Goal: Transaction & Acquisition: Book appointment/travel/reservation

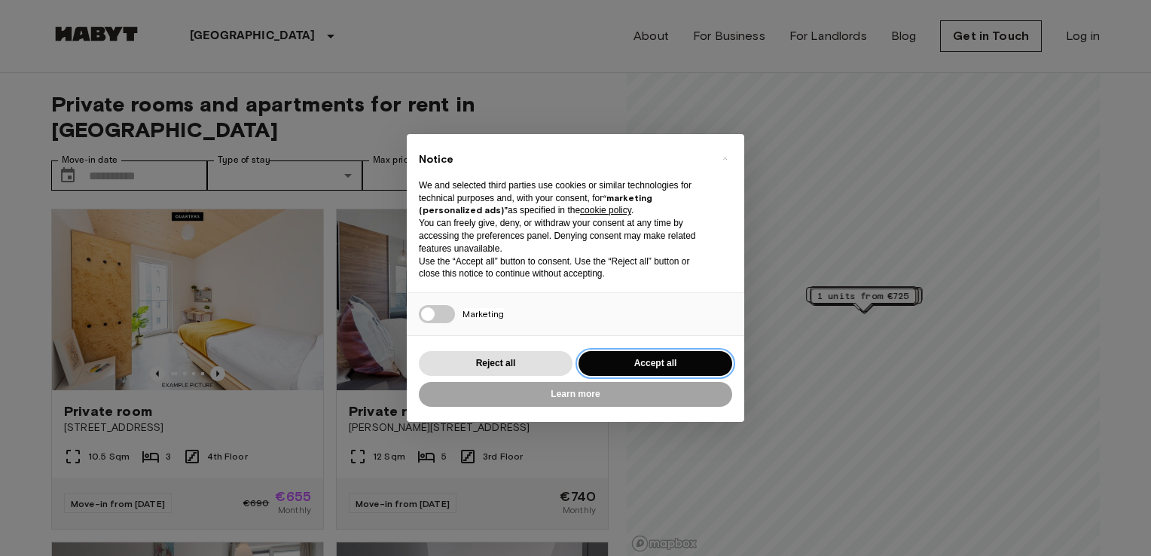
click at [651, 366] on button "Accept all" at bounding box center [656, 363] width 154 height 25
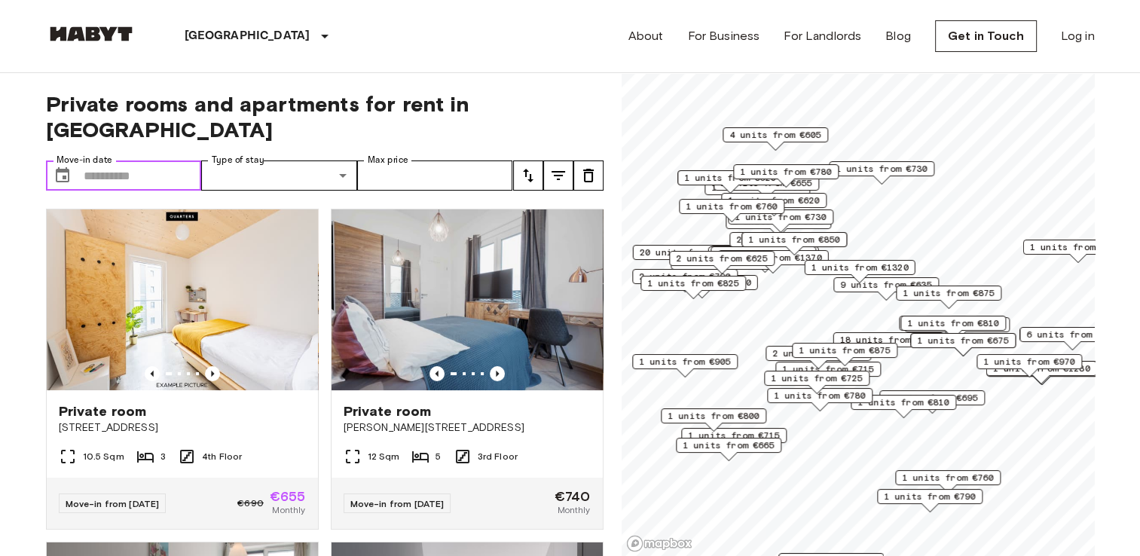
click at [130, 160] on input "Move-in date" at bounding box center [143, 175] width 118 height 30
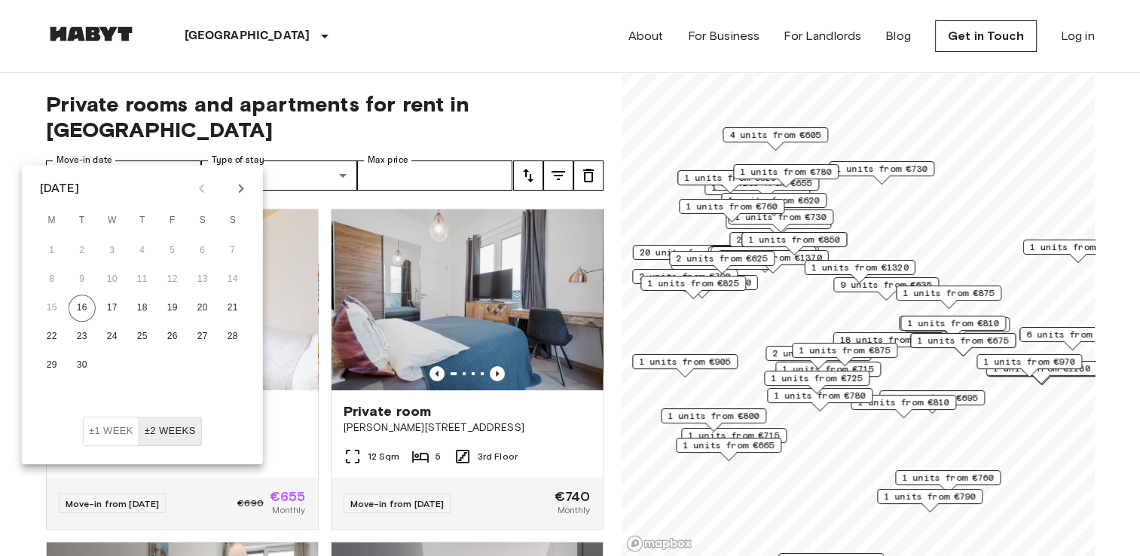
click at [244, 191] on icon "Next month" at bounding box center [241, 188] width 18 height 18
click at [200, 255] on button "1" at bounding box center [202, 250] width 27 height 27
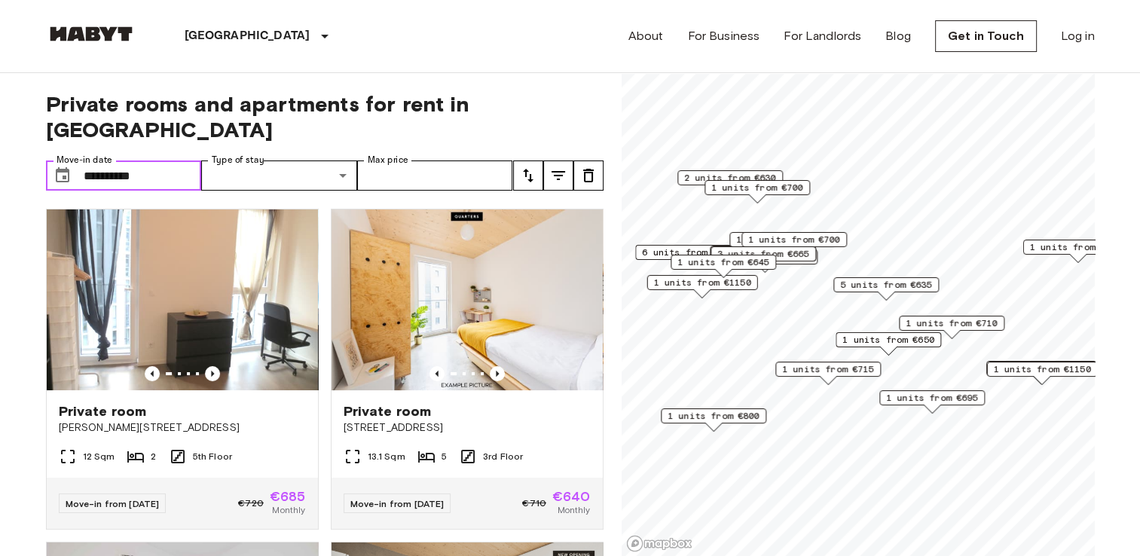
type input "**********"
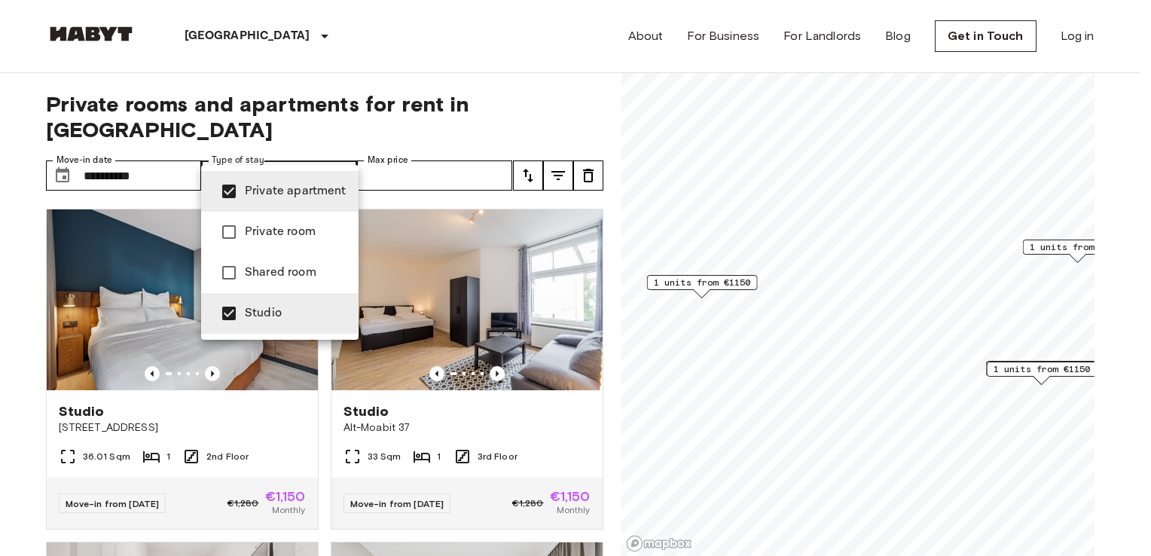
type input "**********"
click at [436, 155] on div at bounding box center [575, 278] width 1151 height 556
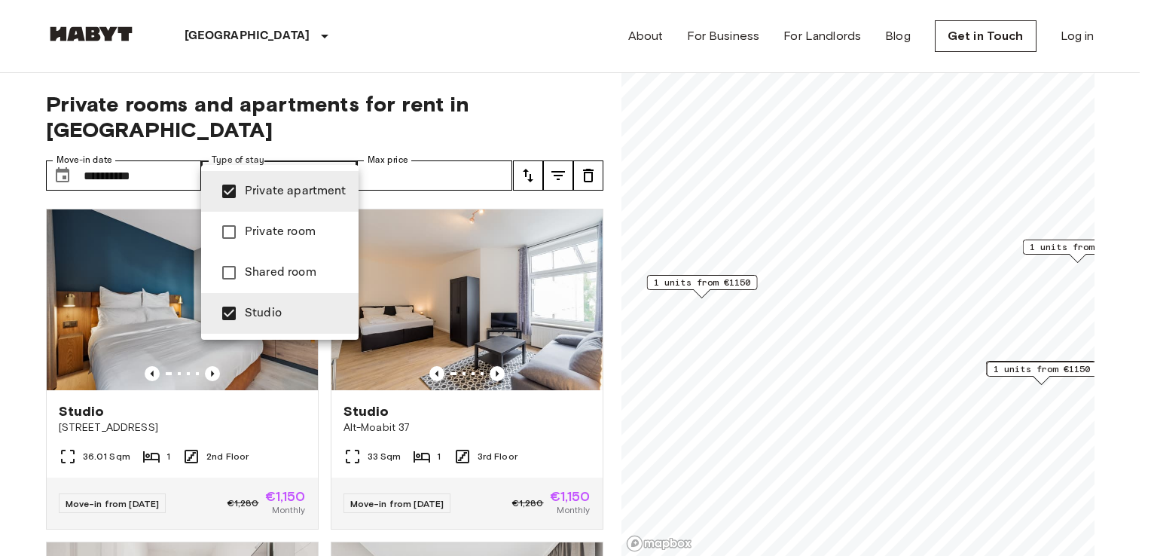
click at [435, 152] on div at bounding box center [575, 278] width 1151 height 556
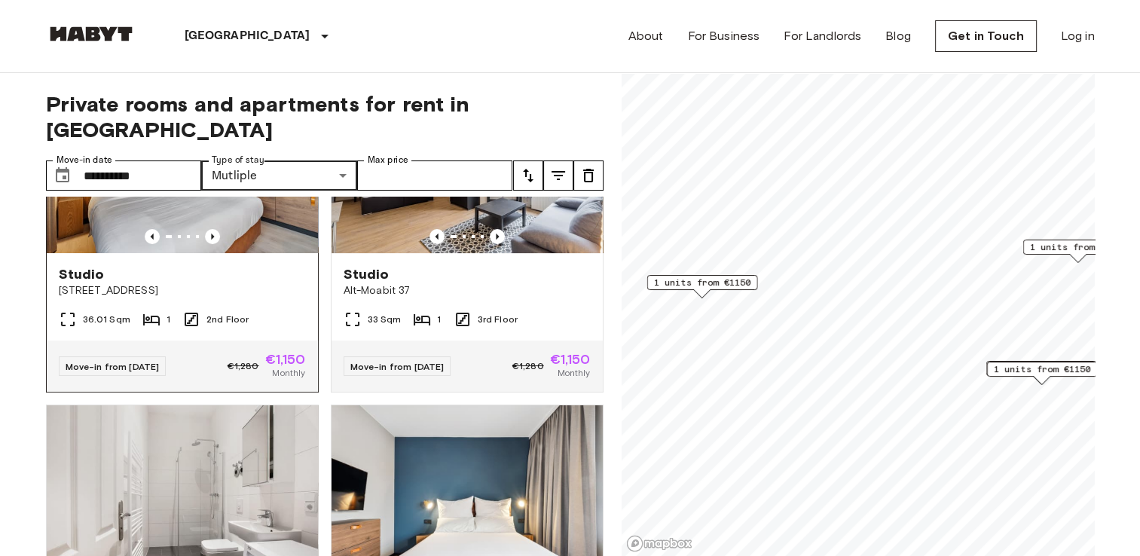
scroll to position [336, 0]
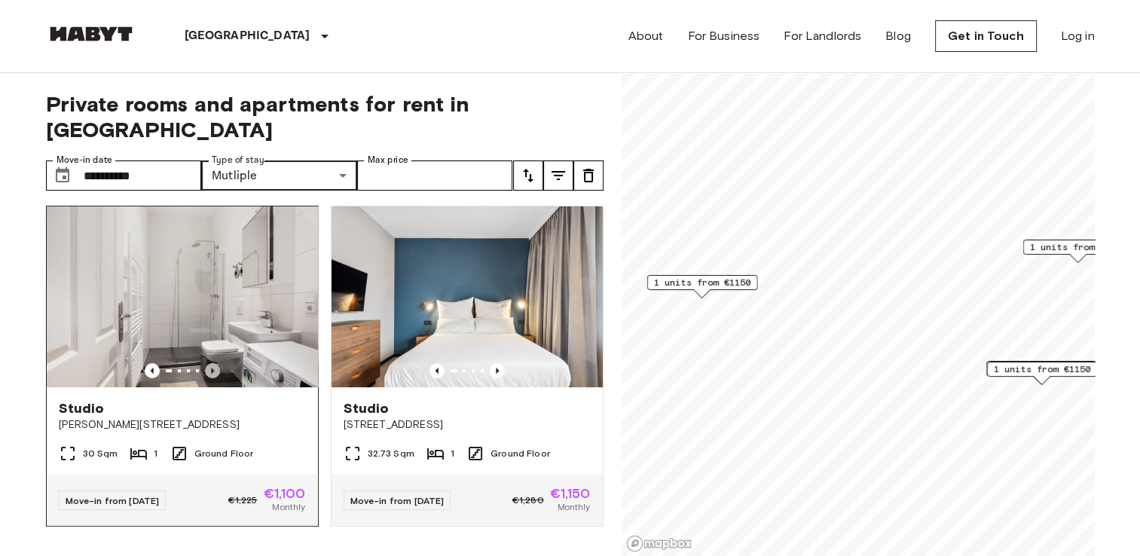
click at [209, 363] on icon "Previous image" at bounding box center [212, 370] width 15 height 15
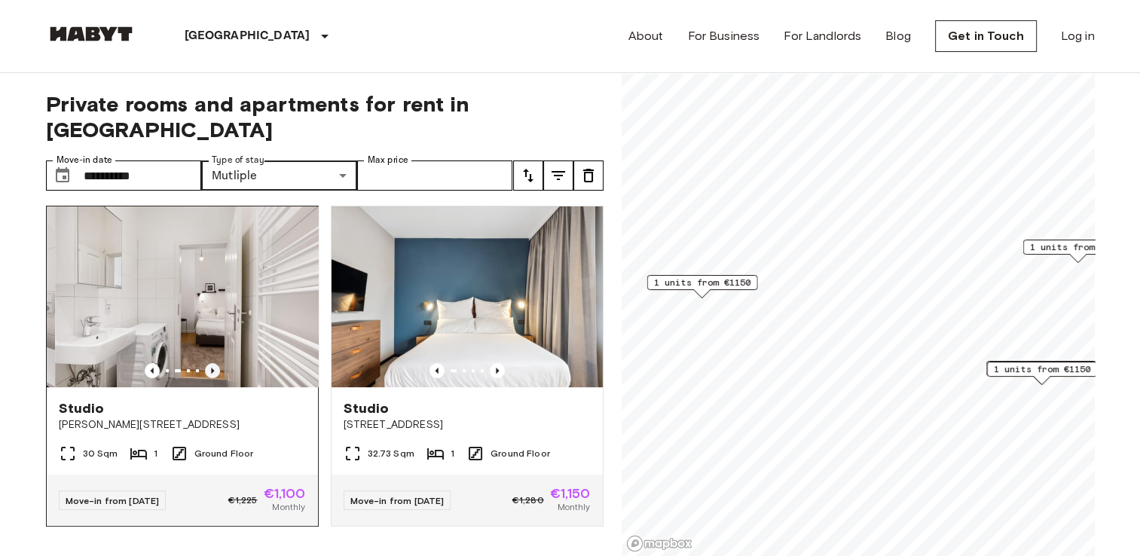
click at [209, 363] on icon "Previous image" at bounding box center [212, 370] width 15 height 15
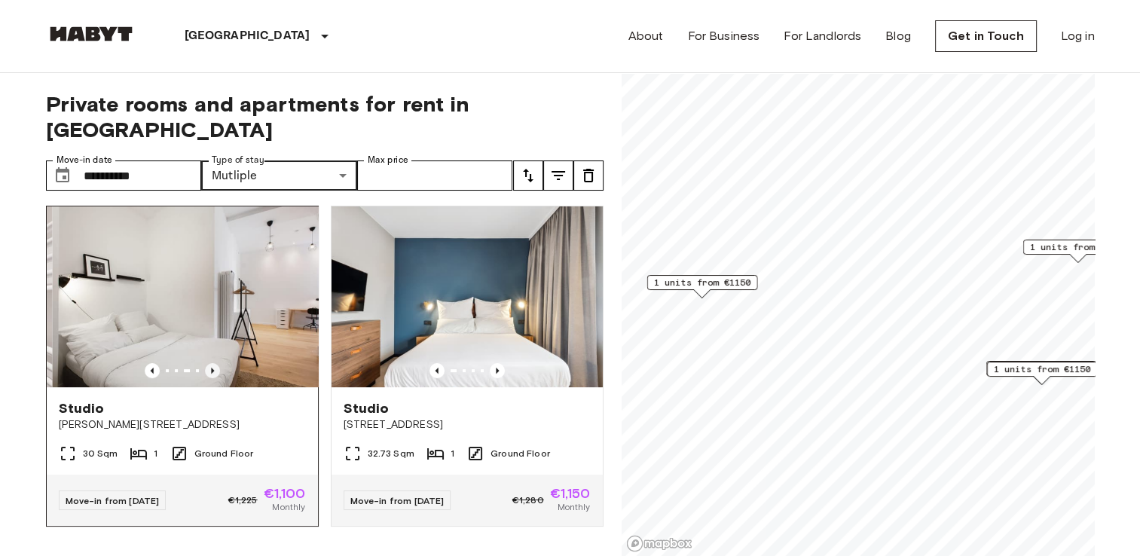
click at [209, 363] on icon "Previous image" at bounding box center [212, 370] width 15 height 15
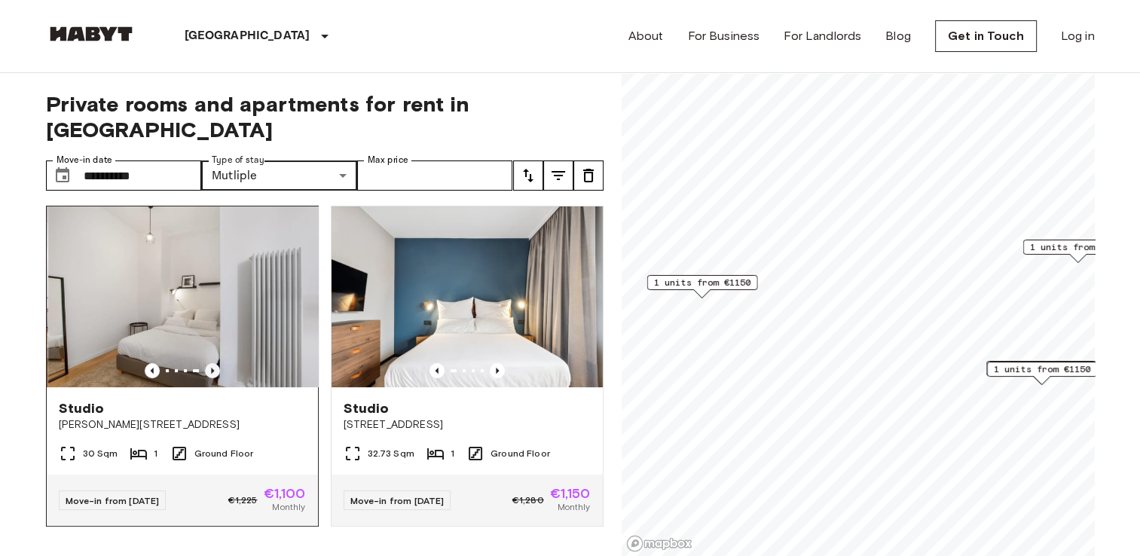
click at [209, 363] on icon "Previous image" at bounding box center [212, 370] width 15 height 15
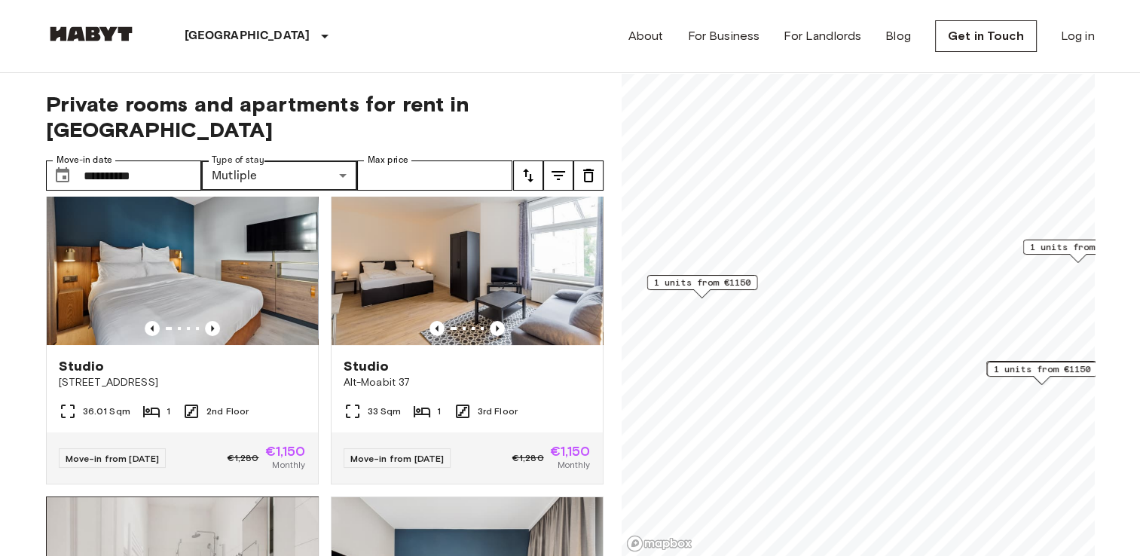
scroll to position [0, 0]
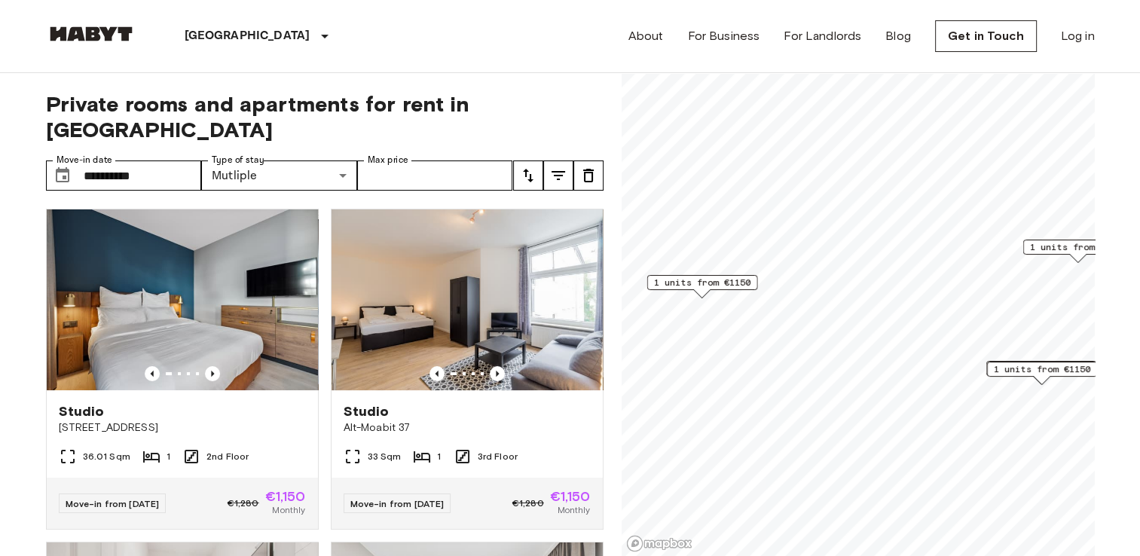
drag, startPoint x: 49, startPoint y: 302, endPoint x: 0, endPoint y: 289, distance: 50.8
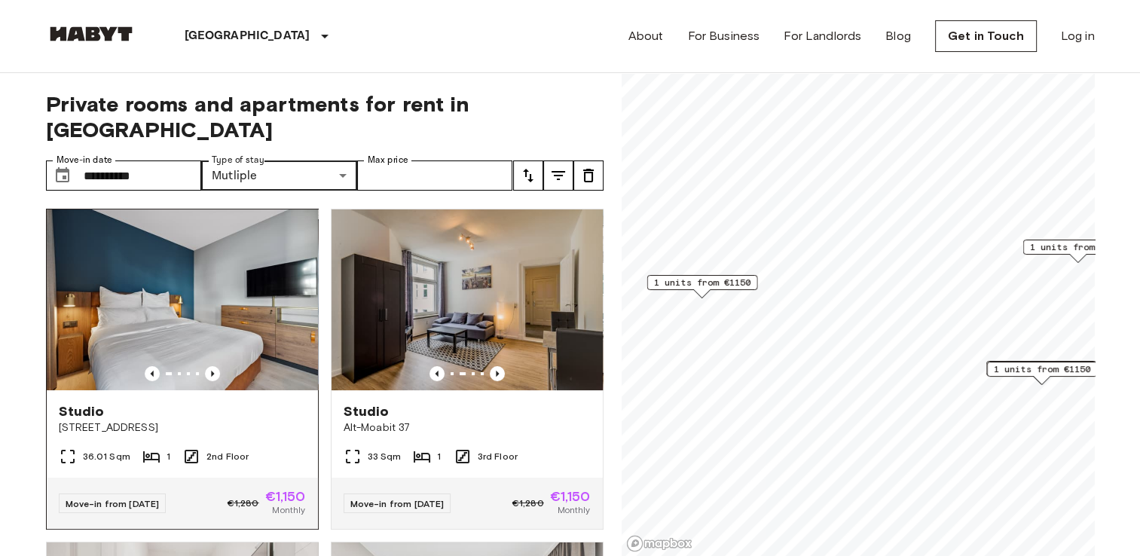
click at [253, 270] on img at bounding box center [182, 299] width 271 height 181
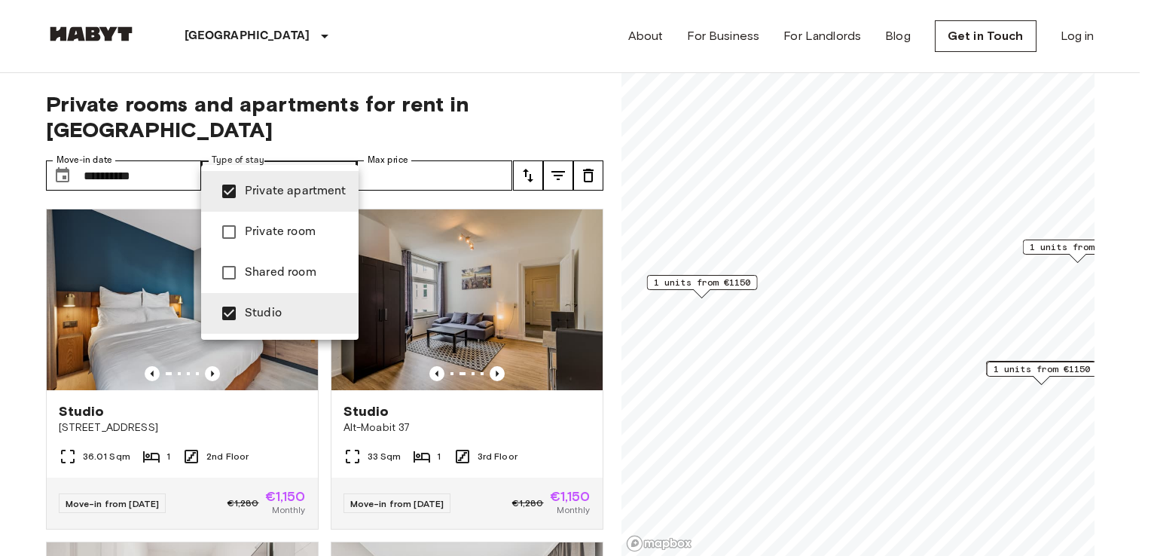
click at [509, 70] on div at bounding box center [575, 278] width 1151 height 556
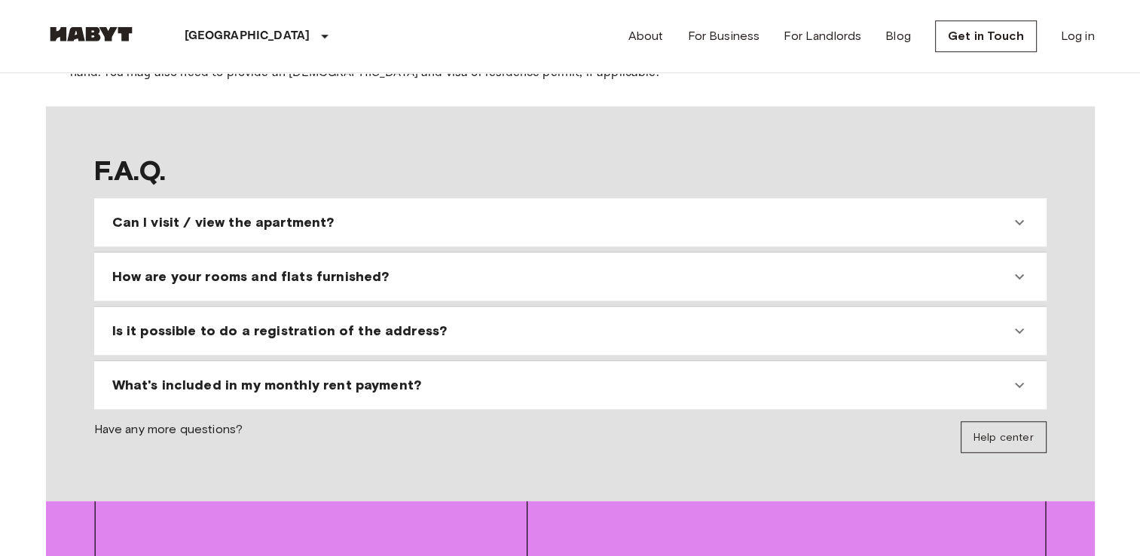
scroll to position [1347, 0]
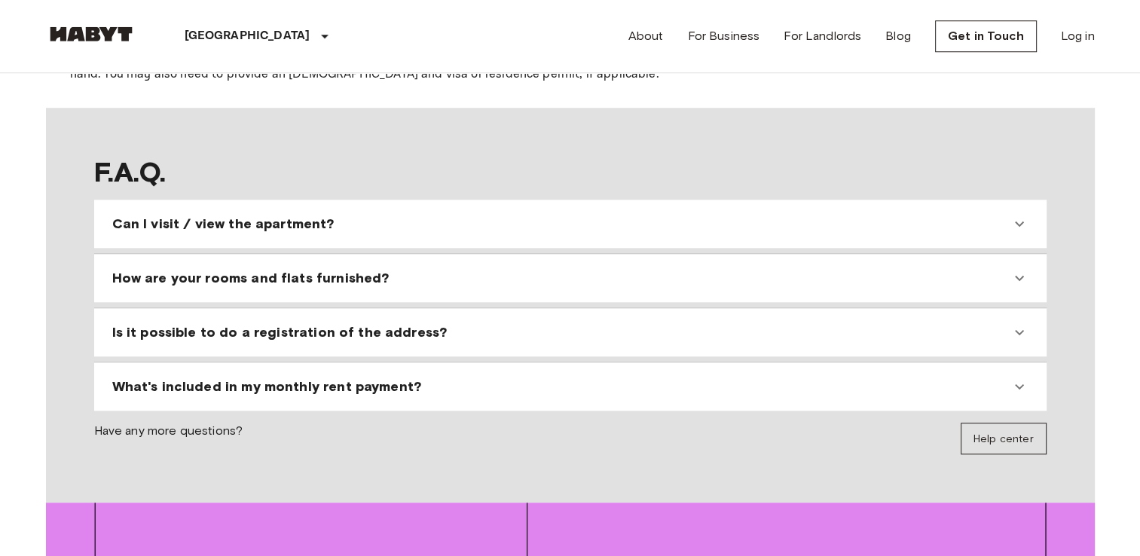
click at [228, 215] on span "Can I visit / view the apartment?" at bounding box center [223, 224] width 222 height 18
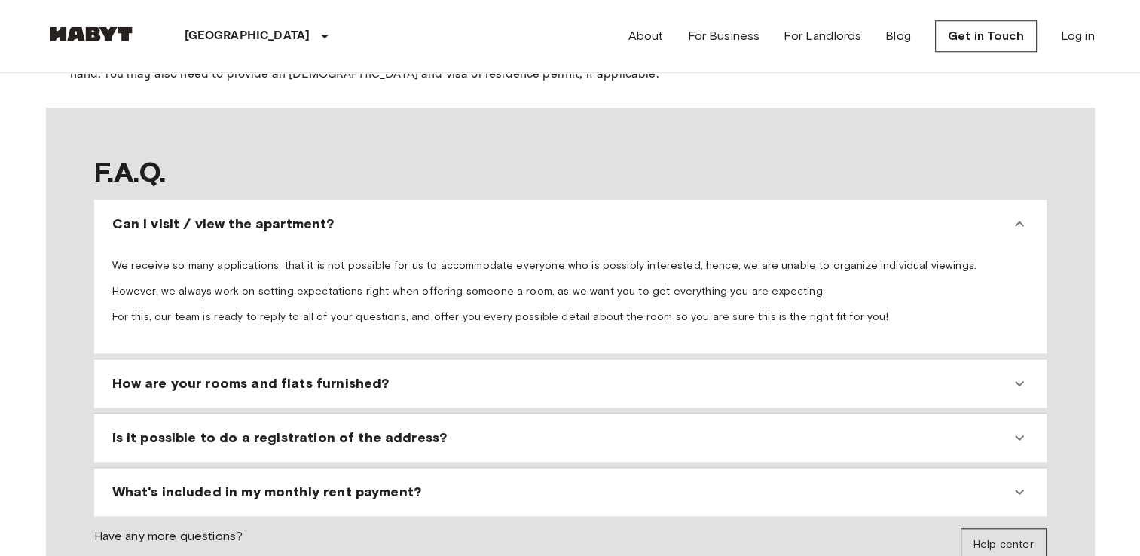
click at [228, 215] on span "Can I visit / view the apartment?" at bounding box center [223, 224] width 222 height 18
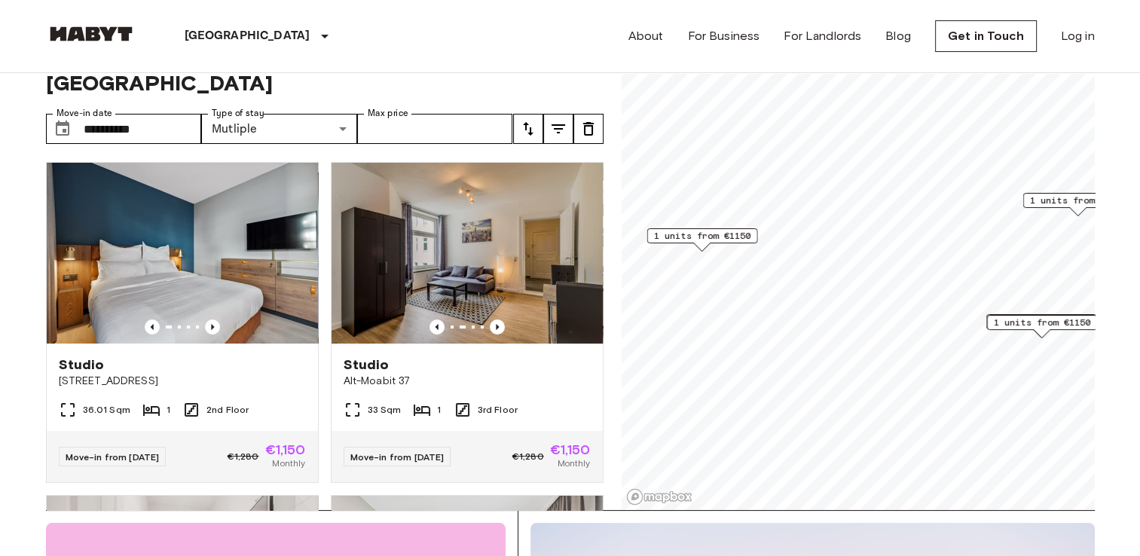
scroll to position [0, 0]
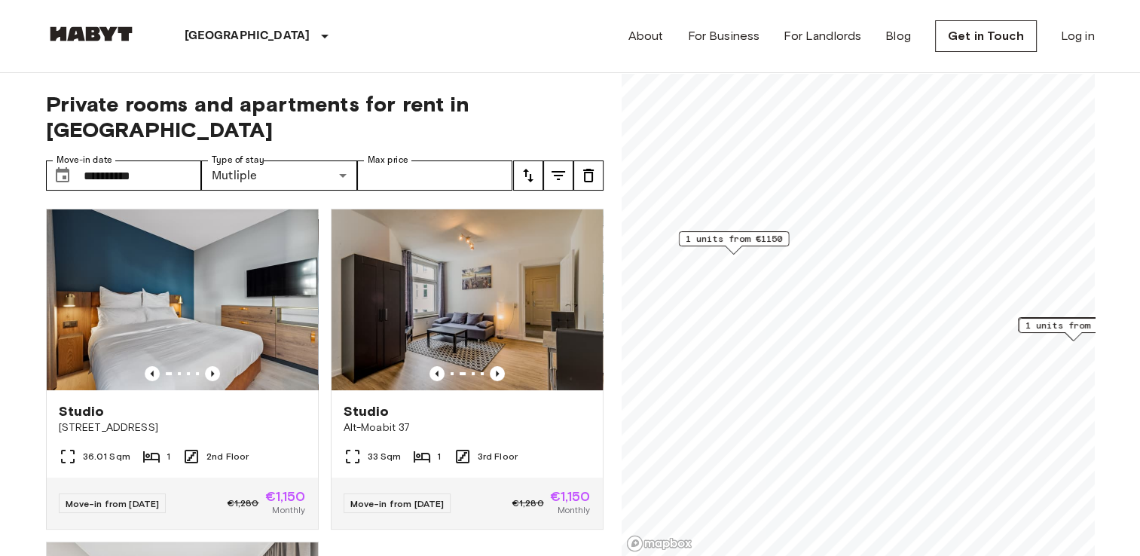
click at [759, 242] on span "1 units from €1150" at bounding box center [733, 239] width 97 height 14
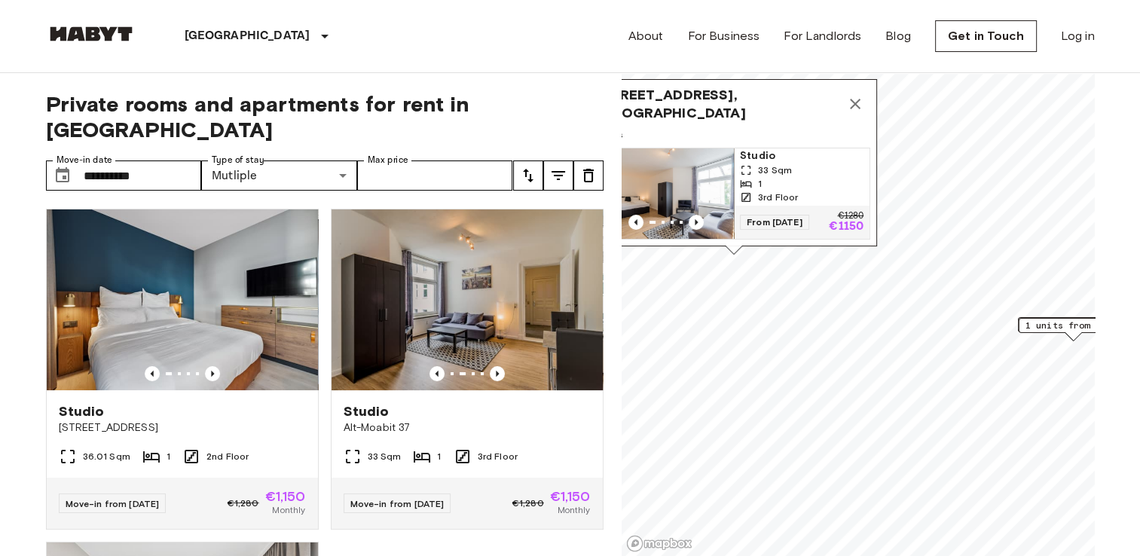
click at [693, 161] on img "Map marker" at bounding box center [666, 193] width 136 height 90
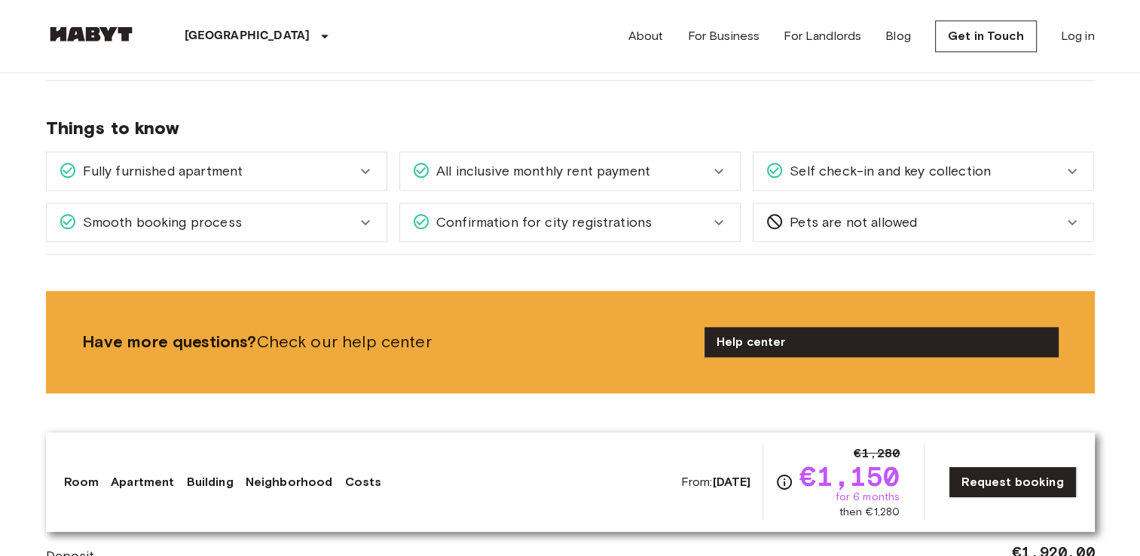
scroll to position [1624, 0]
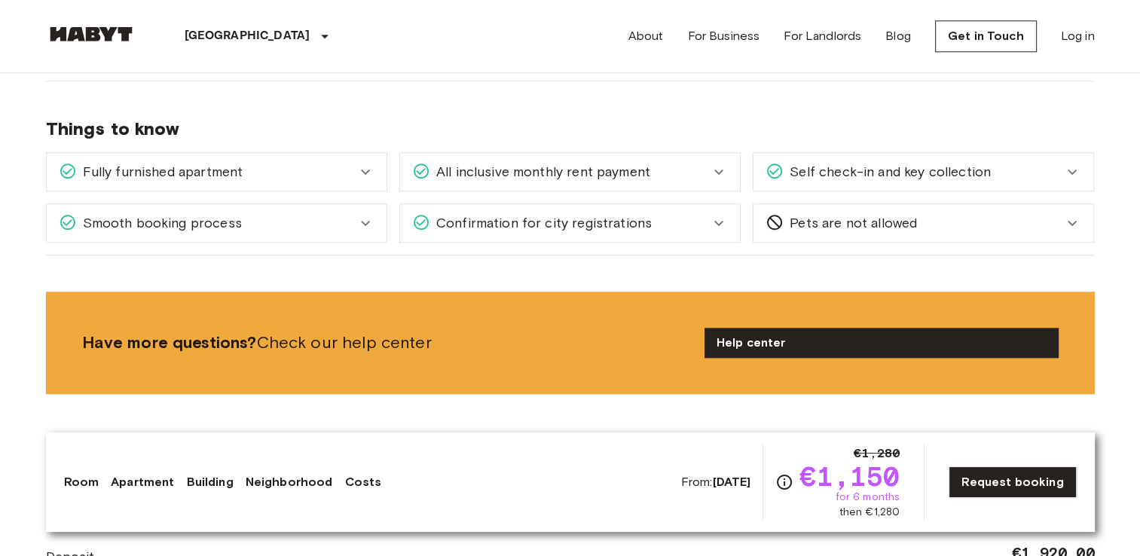
click at [666, 170] on div "All inclusive monthly rent payment" at bounding box center [561, 172] width 298 height 20
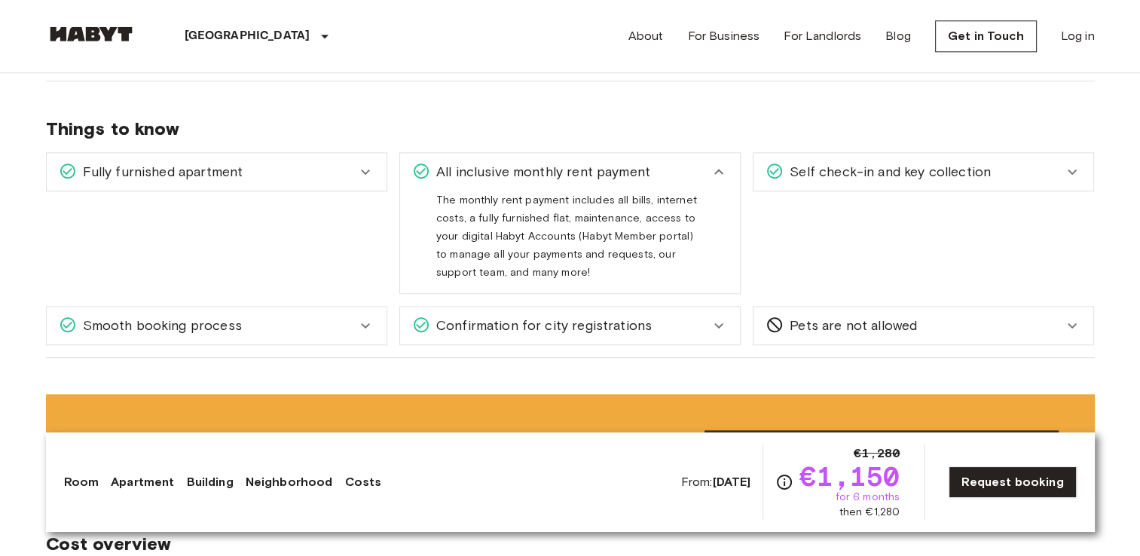
click at [666, 170] on div "All inclusive monthly rent payment" at bounding box center [561, 172] width 298 height 20
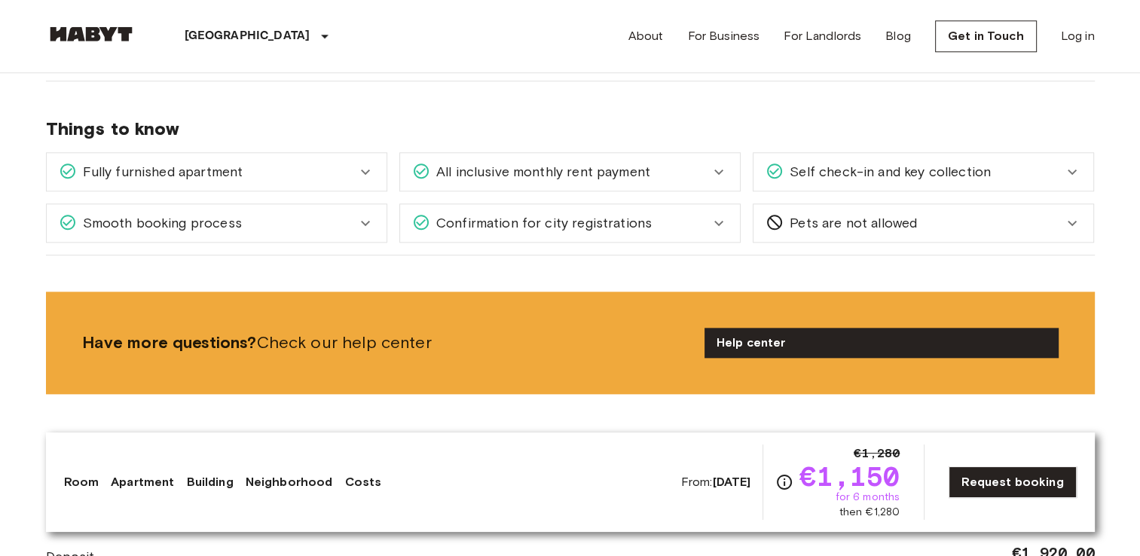
click at [339, 207] on div "Smooth booking process" at bounding box center [217, 223] width 340 height 38
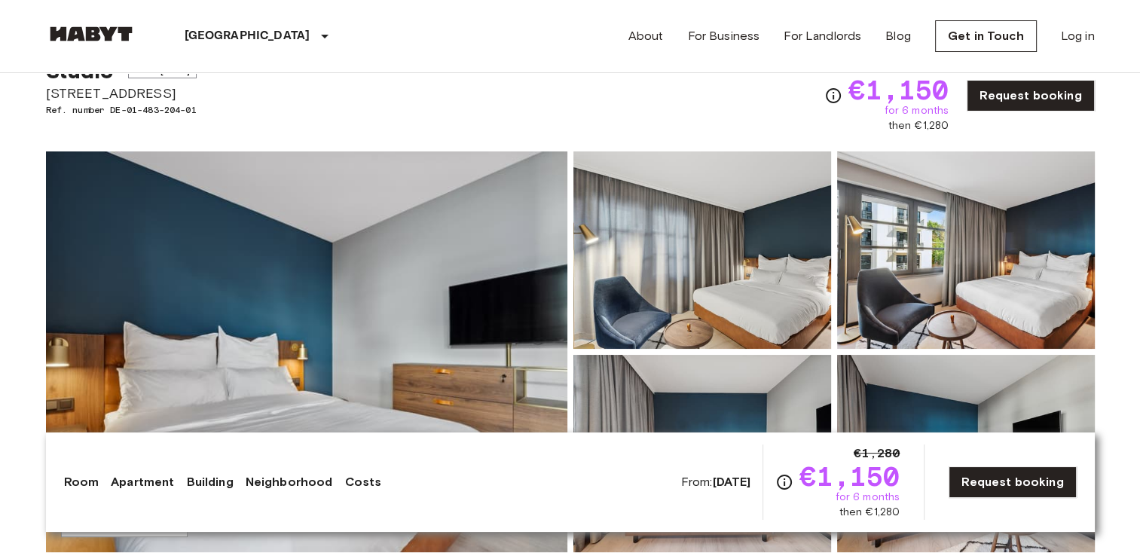
scroll to position [0, 0]
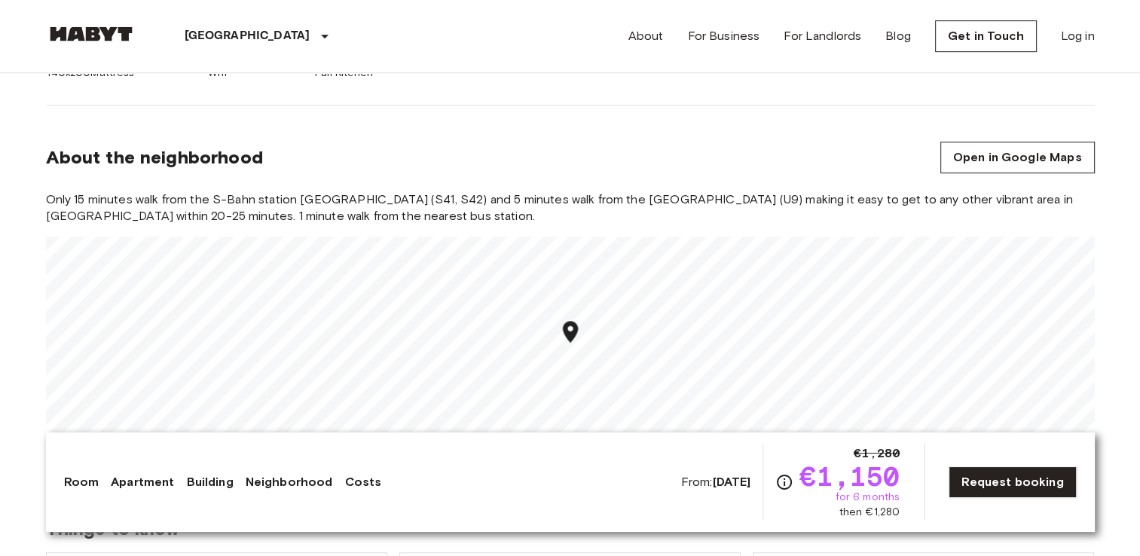
scroll to position [780, 0]
drag, startPoint x: 476, startPoint y: 270, endPoint x: 487, endPoint y: 339, distance: 70.1
click at [487, 334] on div "Map marker" at bounding box center [498, 318] width 26 height 31
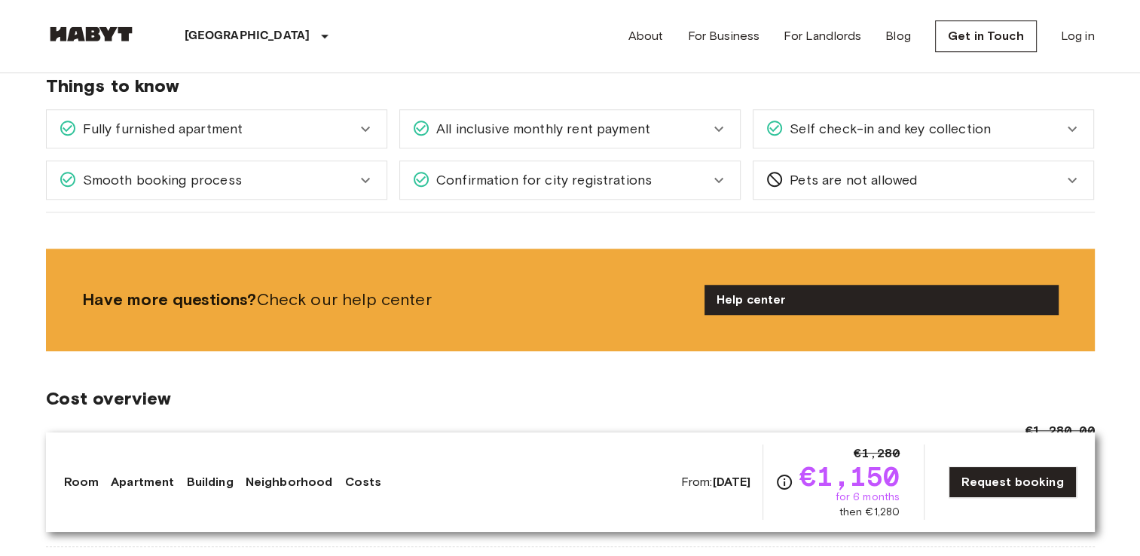
scroll to position [1223, 0]
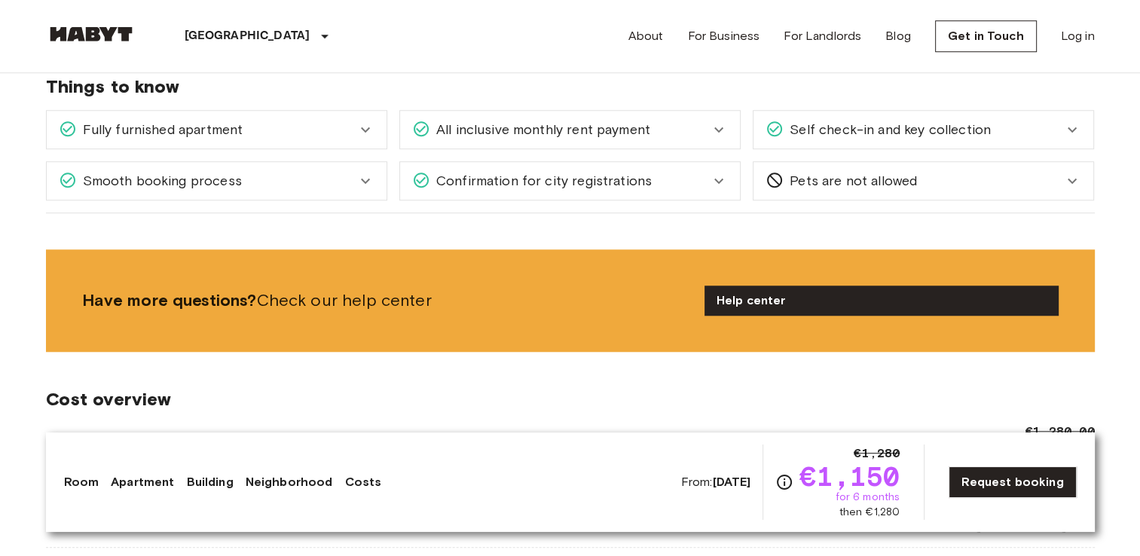
click at [689, 115] on div "All inclusive monthly rent payment" at bounding box center [570, 130] width 340 height 38
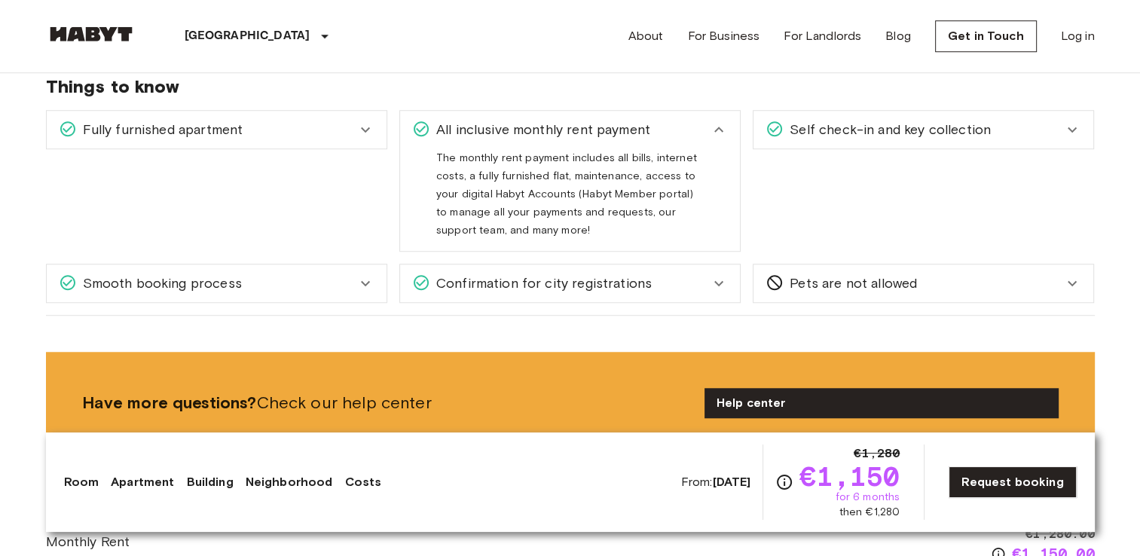
click at [686, 123] on div "All inclusive monthly rent payment" at bounding box center [561, 130] width 298 height 20
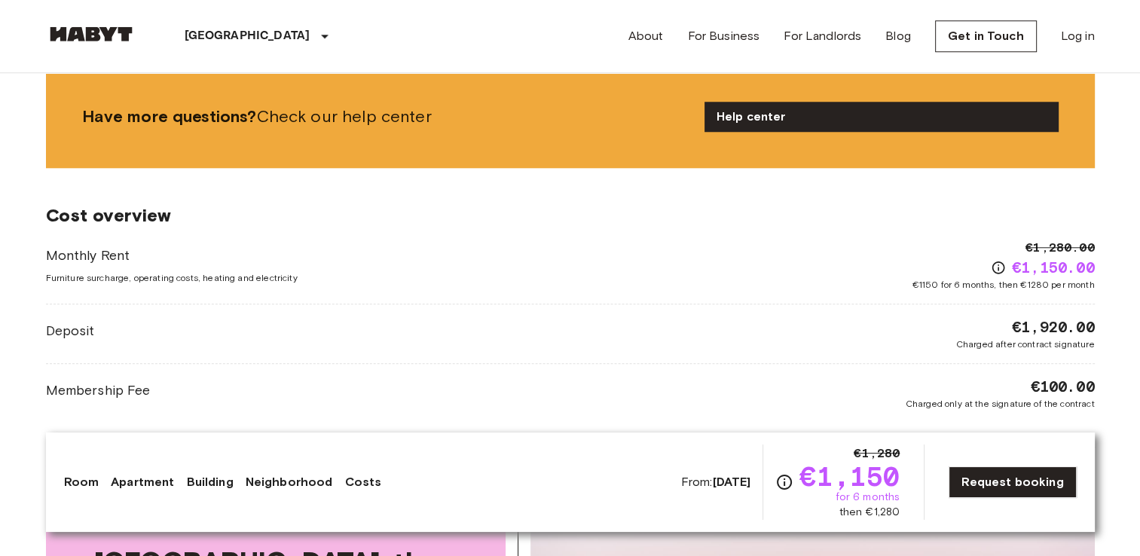
scroll to position [1463, 0]
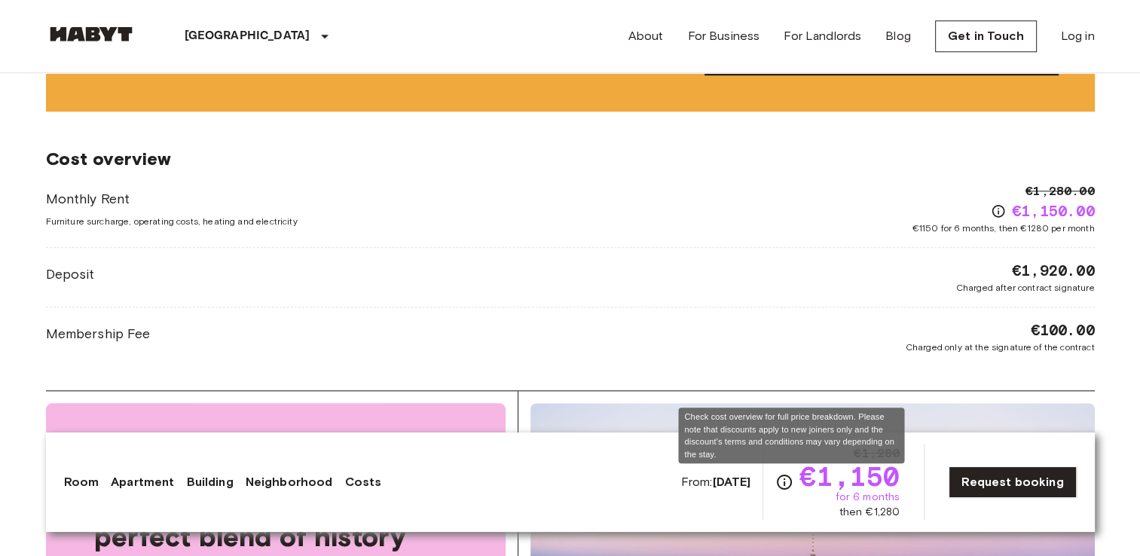
click at [790, 483] on icon "Check cost overview for full price breakdown. Please note that discounts apply …" at bounding box center [784, 482] width 15 height 15
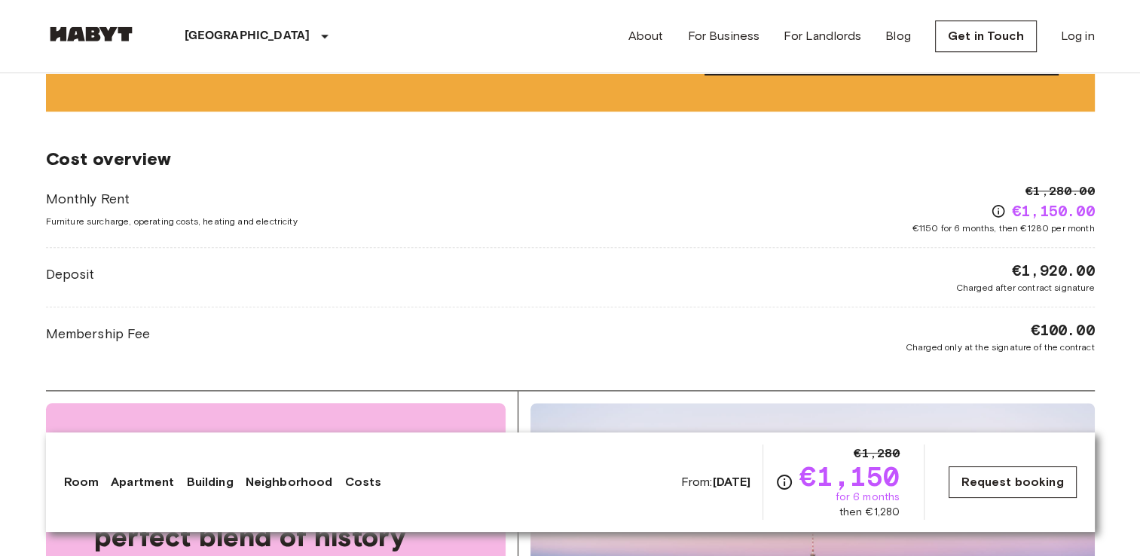
click at [992, 483] on link "Request booking" at bounding box center [1011, 482] width 127 height 32
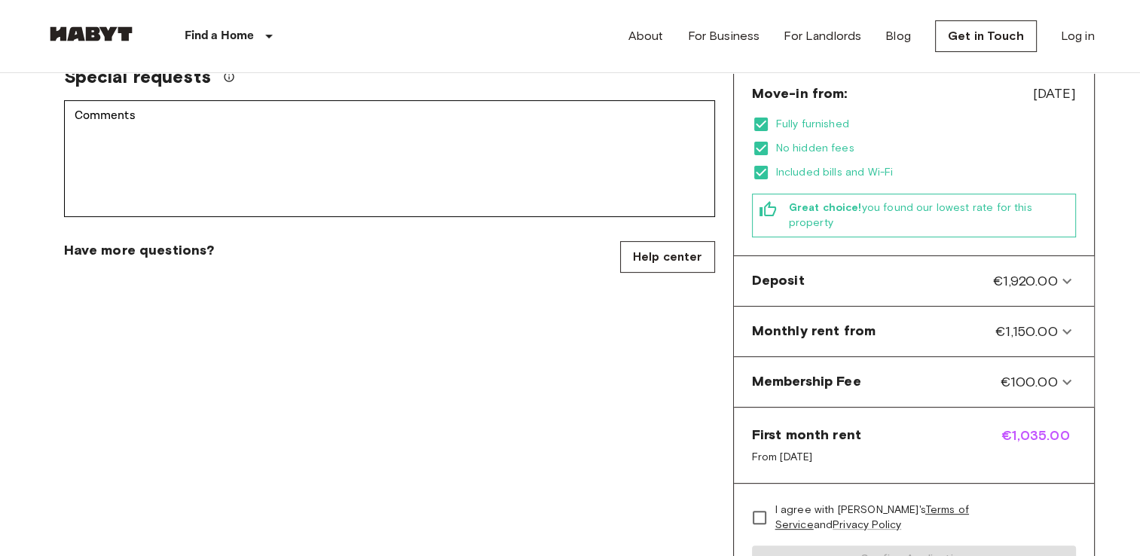
scroll to position [460, 0]
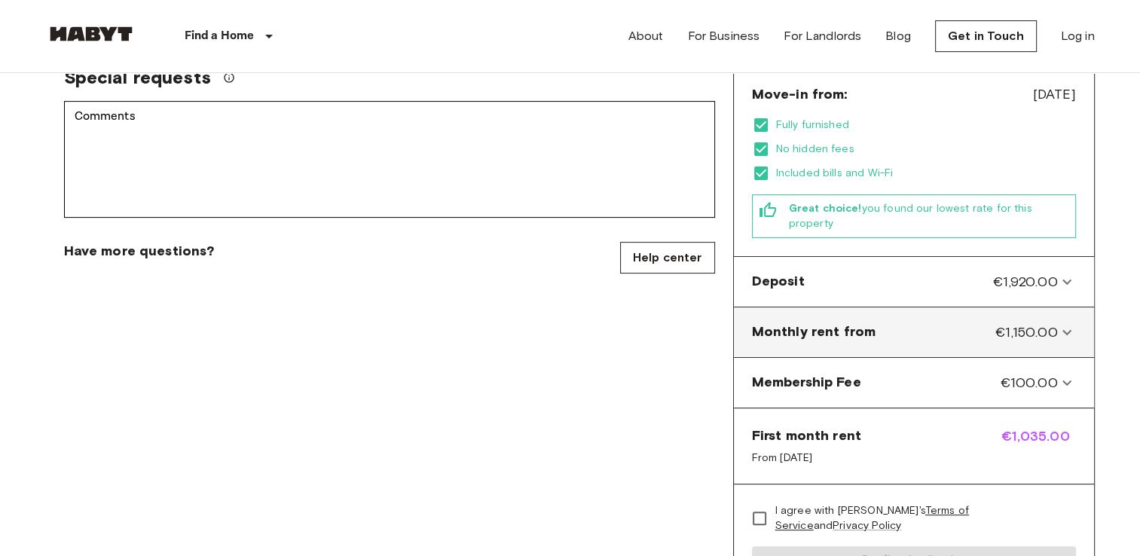
click at [1074, 323] on icon at bounding box center [1067, 332] width 18 height 18
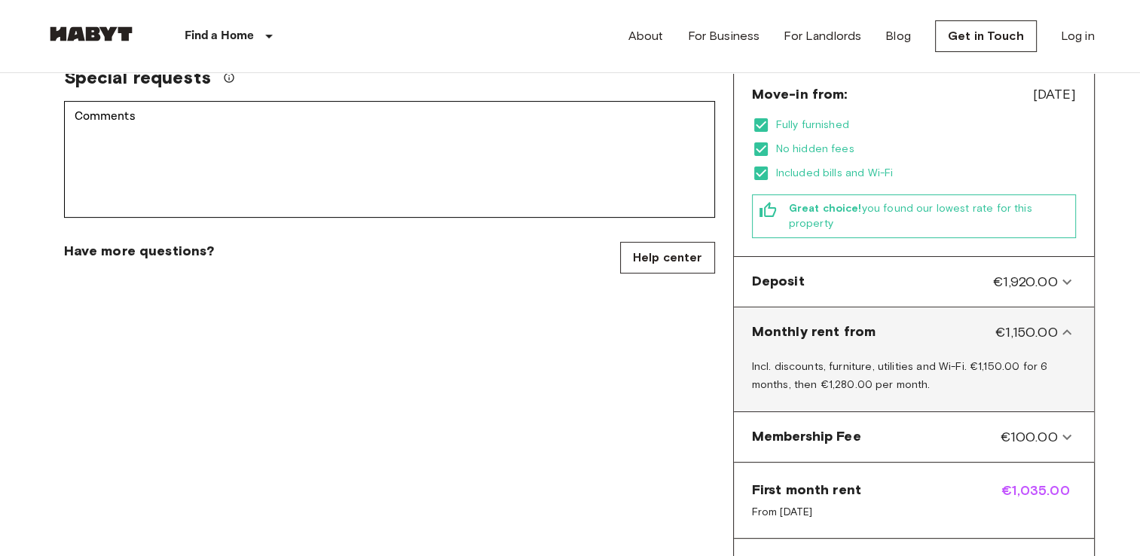
click at [1074, 323] on icon at bounding box center [1067, 332] width 18 height 18
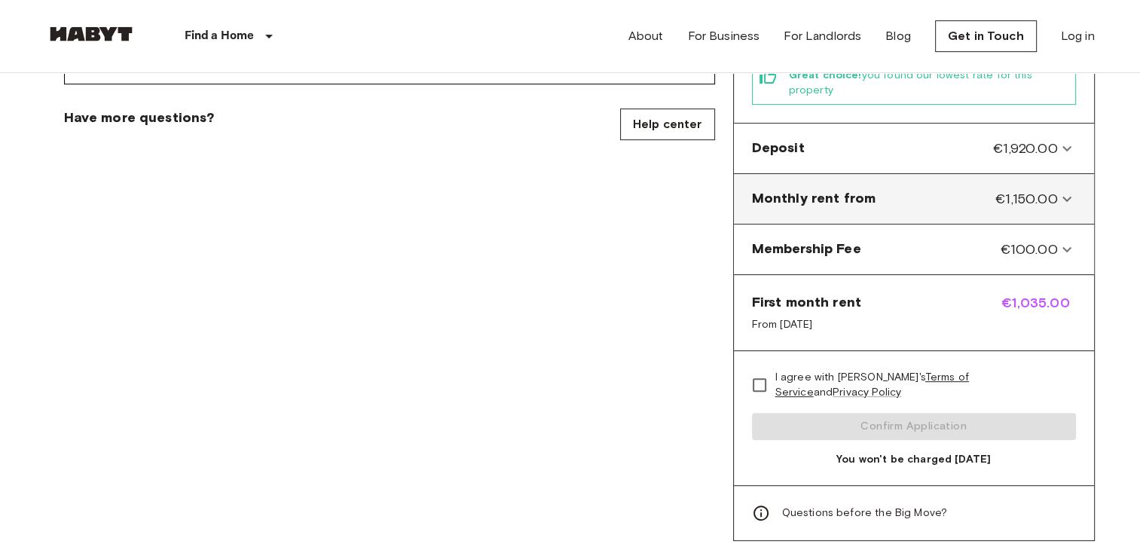
scroll to position [594, 0]
click at [994, 188] on div "Monthly rent from €1,150.00" at bounding box center [905, 198] width 306 height 20
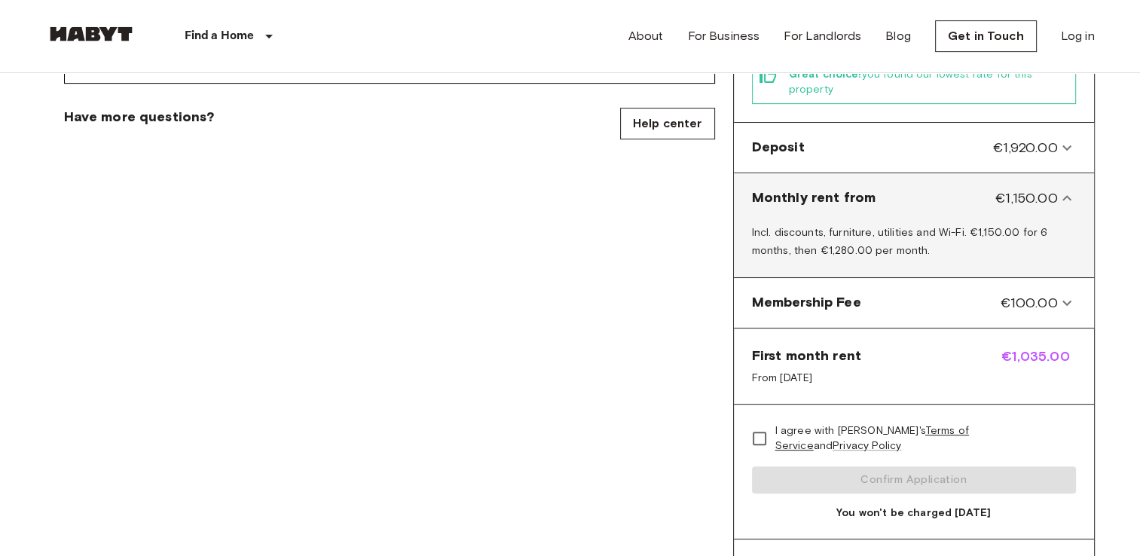
click at [994, 188] on div "Monthly rent from €1,150.00" at bounding box center [905, 198] width 306 height 20
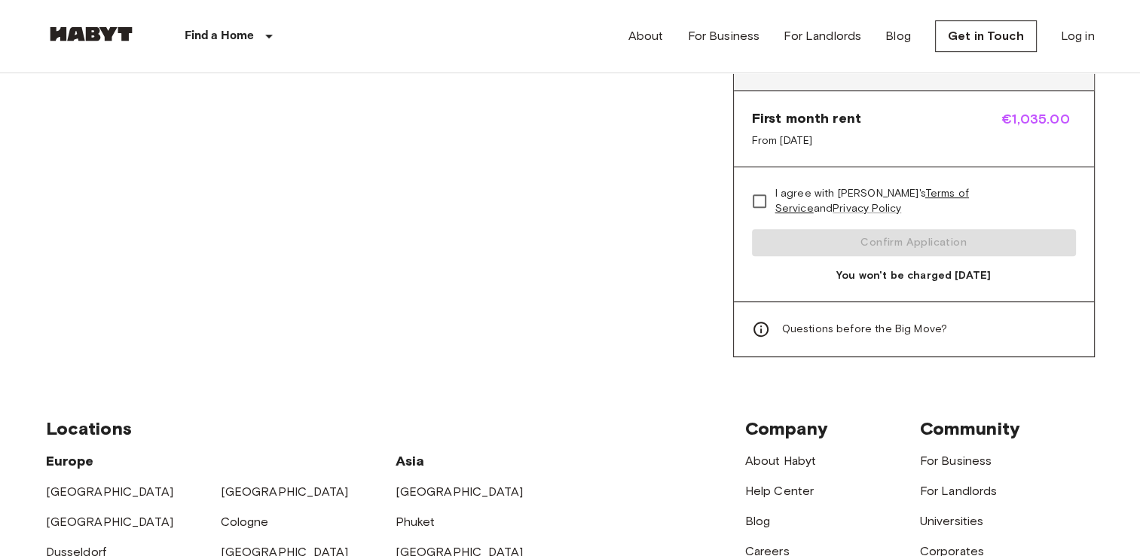
scroll to position [773, 0]
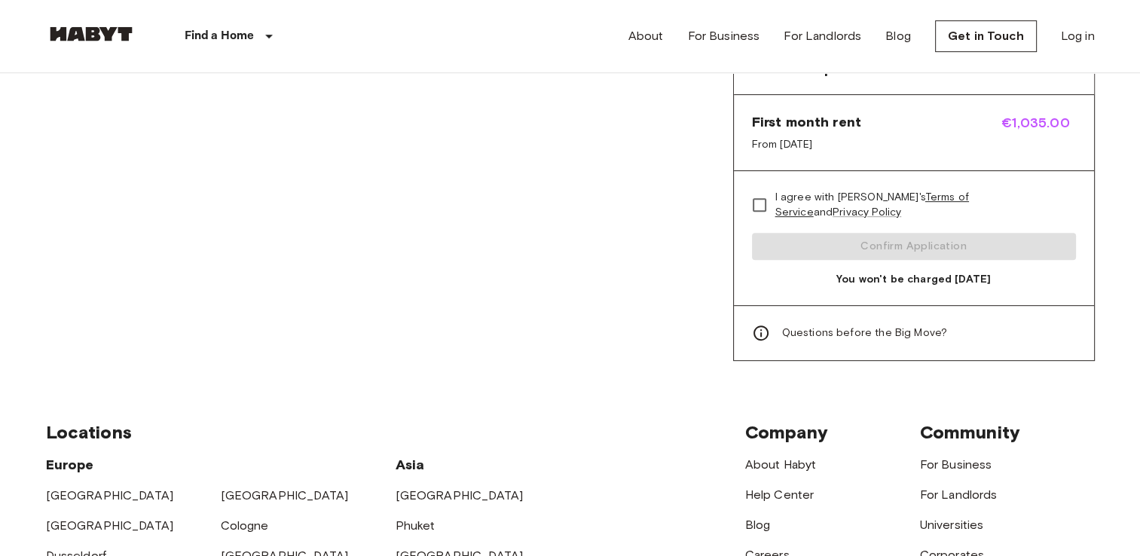
click at [857, 305] on div "Questions before the Big Move?" at bounding box center [914, 332] width 360 height 55
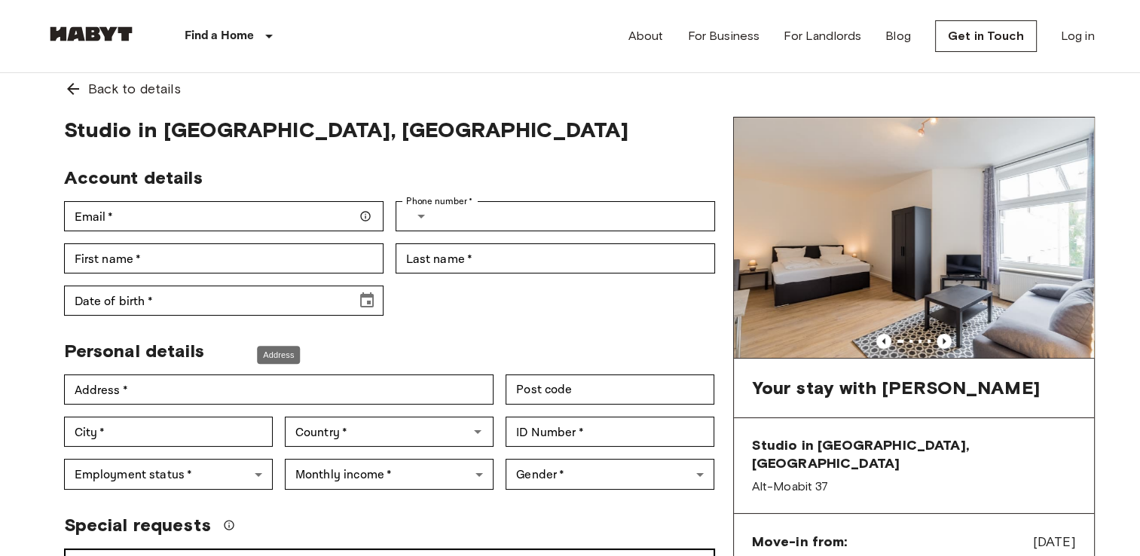
scroll to position [0, 0]
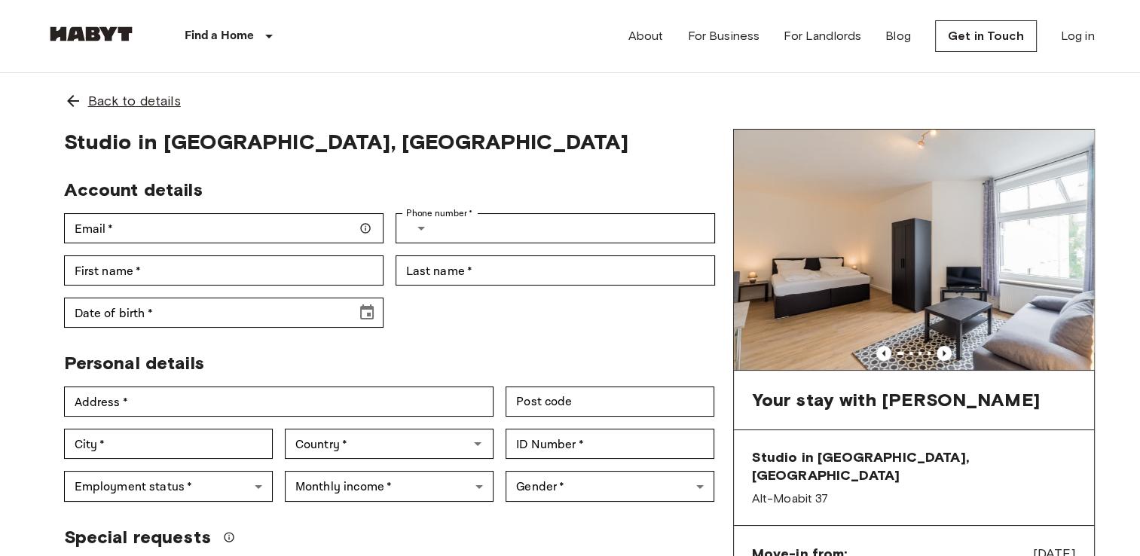
click at [145, 93] on span "Back to details" at bounding box center [134, 101] width 93 height 20
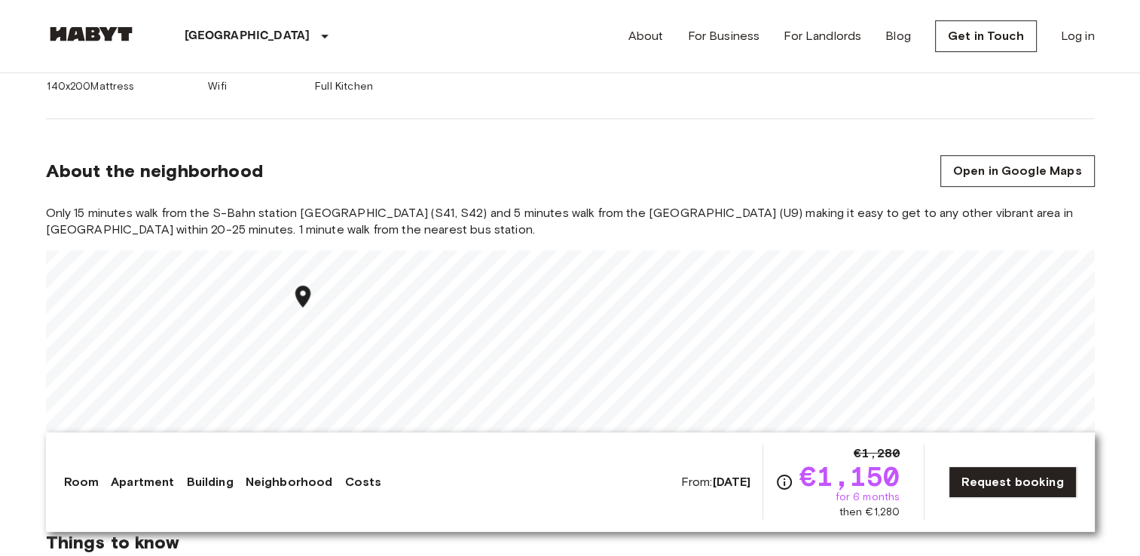
scroll to position [768, 0]
click at [992, 178] on link "Open in Google Maps" at bounding box center [1017, 170] width 154 height 32
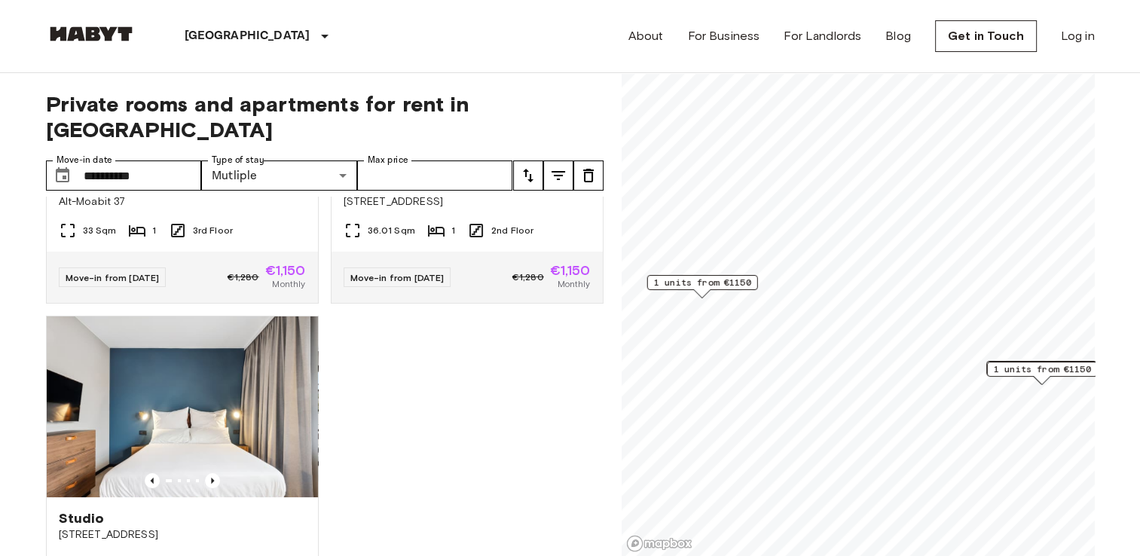
scroll to position [130, 0]
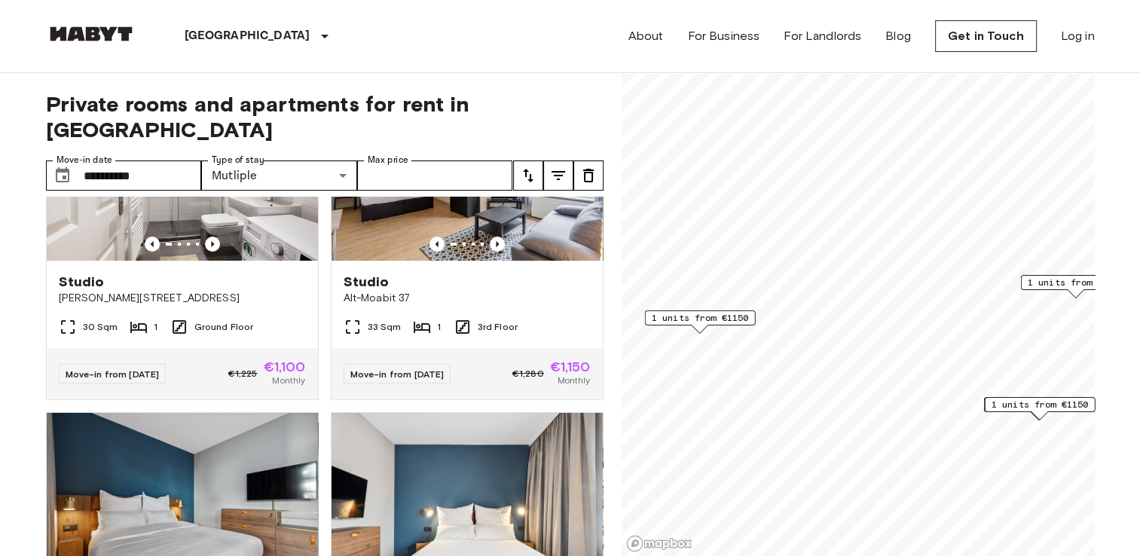
click at [1033, 410] on span "1 units from €1150" at bounding box center [1039, 405] width 97 height 14
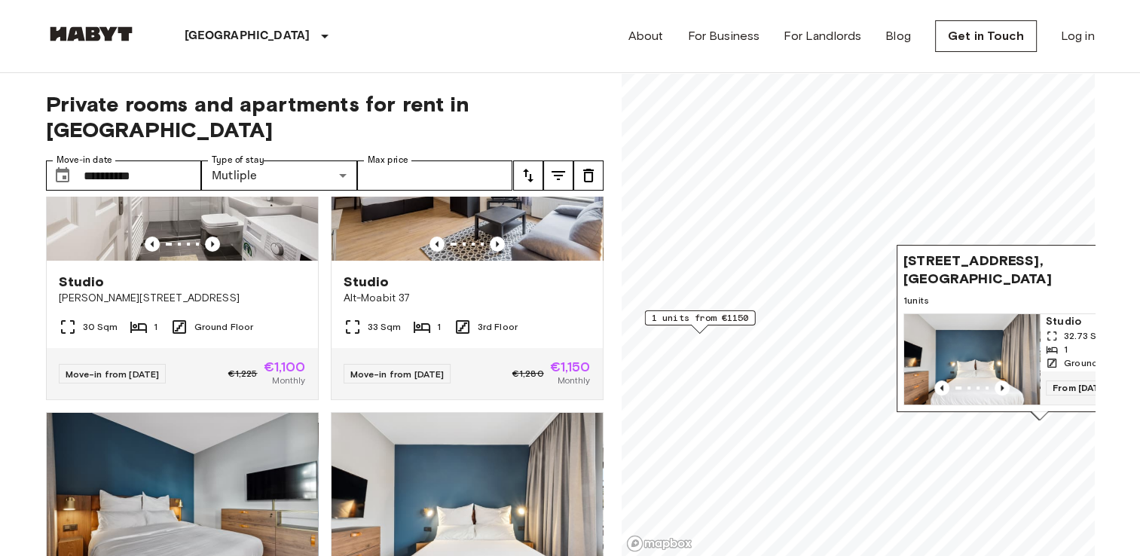
click at [971, 319] on img "Map marker" at bounding box center [972, 359] width 136 height 90
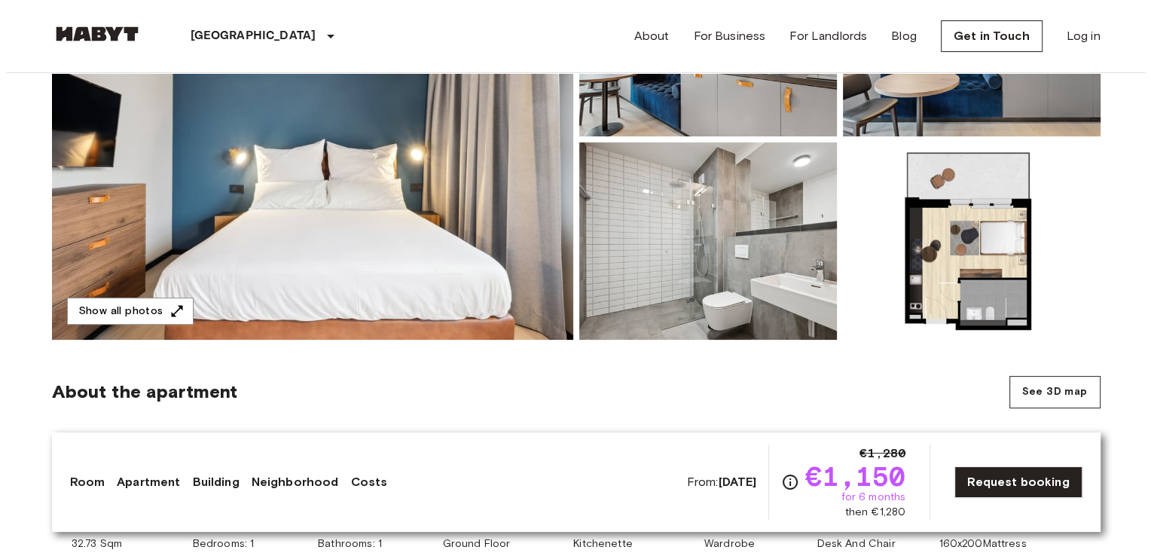
scroll to position [265, 0]
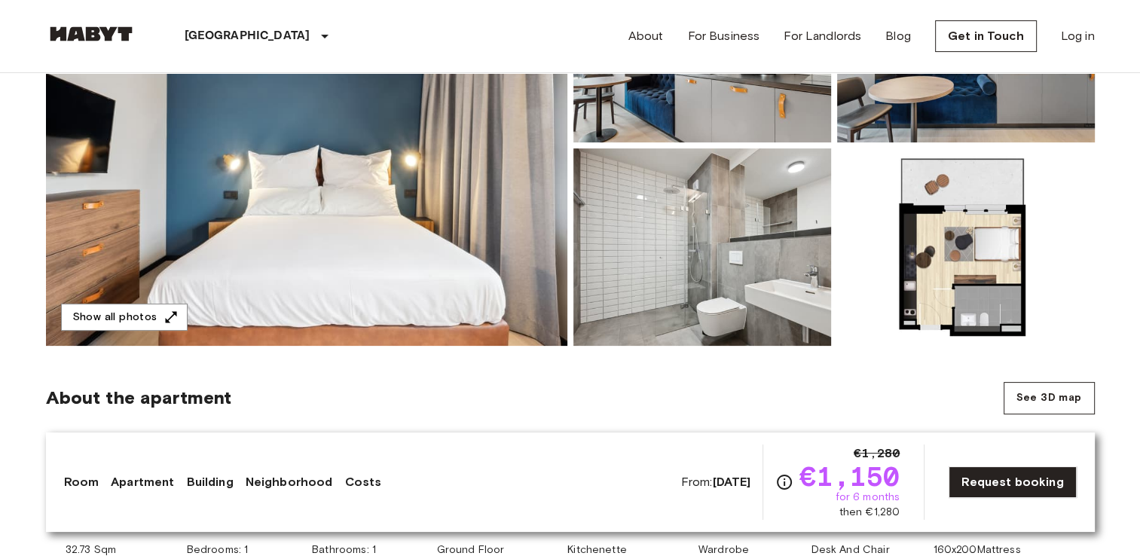
click at [903, 228] on img at bounding box center [966, 246] width 258 height 197
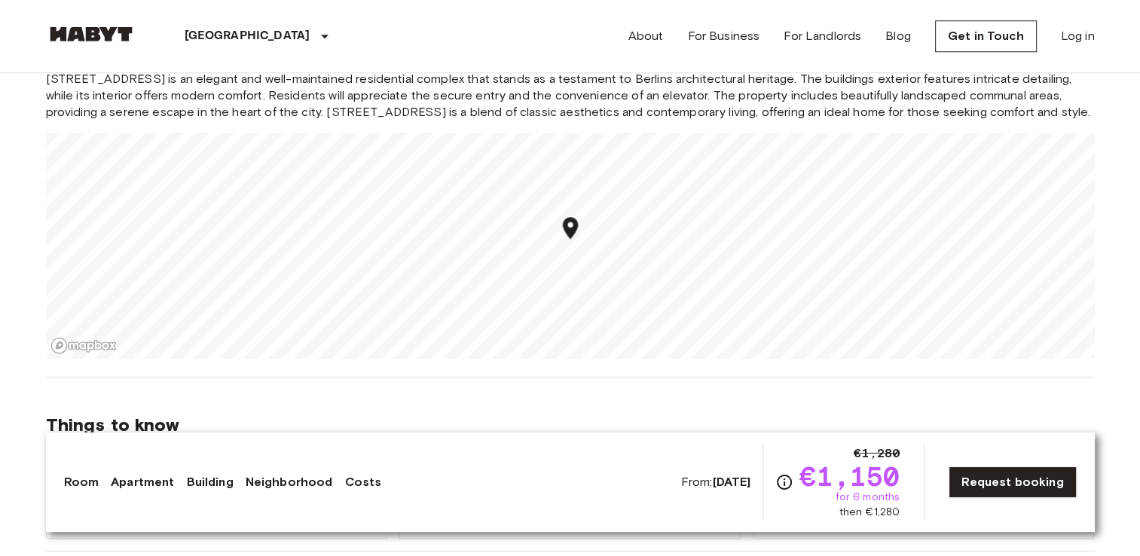
scroll to position [1327, 0]
